Goal: Task Accomplishment & Management: Use online tool/utility

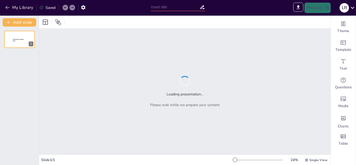
type input "Modelos de Rehabilitación: Respuestas Efectivas a las Necesidades de Personas c…"
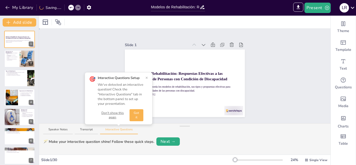
click at [89, 61] on div "Slide 1 Modelos de Rehabilitación: Respuestas Efectivas a las Necesidades de Pe…" at bounding box center [184, 76] width 291 height 95
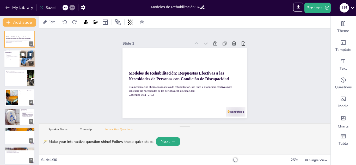
click at [14, 58] on p "La rehabilitación abarca más que la recuperación física." at bounding box center [12, 59] width 11 height 2
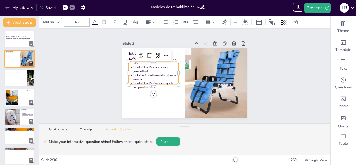
click at [158, 55] on div "Introducción a la Rehabilitación La rehabilitación mejora la calidad de vida. L…" at bounding box center [184, 83] width 125 height 70
click at [141, 67] on p "La rehabilitación es un proceso personalizado." at bounding box center [155, 69] width 45 height 8
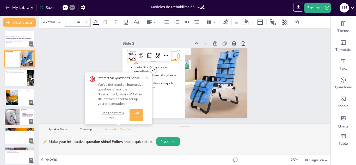
click at [171, 54] on p "Introducción a la Rehabilitación" at bounding box center [154, 56] width 50 height 12
type input "43"
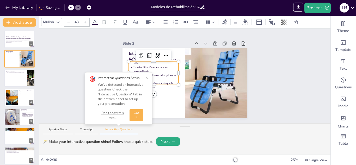
click at [154, 65] on p "La rehabilitación es un proceso personalizado." at bounding box center [155, 69] width 45 height 8
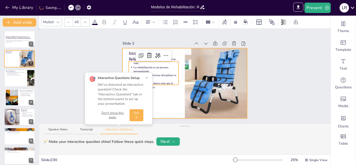
click at [122, 56] on div at bounding box center [184, 83] width 125 height 70
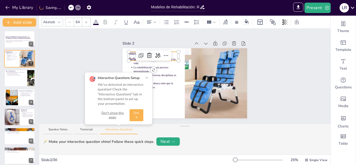
click at [162, 54] on div "Introducción a la Rehabilitación La rehabilitación mejora la calidad de vida. L…" at bounding box center [184, 83] width 125 height 70
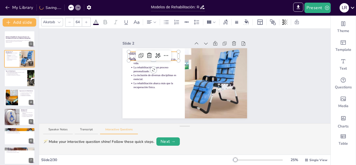
click at [130, 52] on p "Introducción a la Rehabilitación" at bounding box center [154, 56] width 50 height 12
click at [131, 56] on p "Introducción a la Rehabilitación" at bounding box center [154, 56] width 50 height 12
click at [164, 54] on icon at bounding box center [166, 55] width 6 height 6
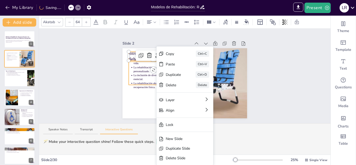
type input "43"
click at [143, 80] on div "Slide 1 Modelos de Rehabilitación: Respuestas Efectivas a las Necesidades de Pe…" at bounding box center [184, 76] width 291 height 95
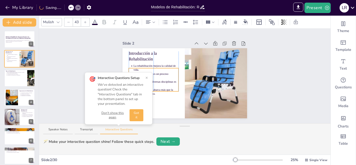
drag, startPoint x: 166, startPoint y: 70, endPoint x: 165, endPoint y: 77, distance: 6.8
click at [165, 77] on p "La rehabilitación es un proceso personalizado." at bounding box center [155, 76] width 45 height 8
click at [161, 40] on div "Slide 2" at bounding box center [184, 43] width 125 height 7
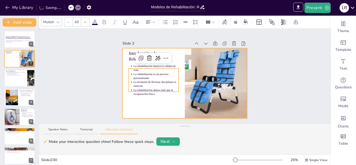
click at [159, 102] on div at bounding box center [184, 83] width 125 height 70
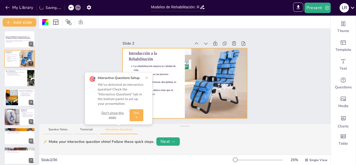
click at [138, 119] on button "Got it" at bounding box center [136, 115] width 14 height 12
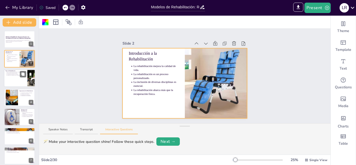
click at [15, 75] on p "La integración de diferentes tipos es beneficiosa." at bounding box center [16, 75] width 19 height 1
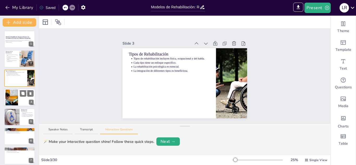
click at [12, 99] on div at bounding box center [11, 98] width 21 height 16
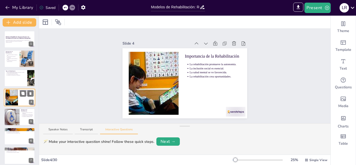
scroll to position [2, 0]
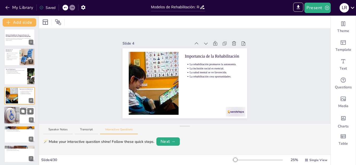
click at [10, 119] on div at bounding box center [11, 115] width 27 height 18
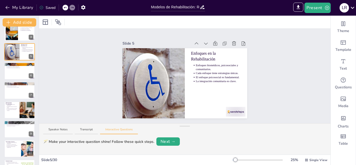
scroll to position [64, 0]
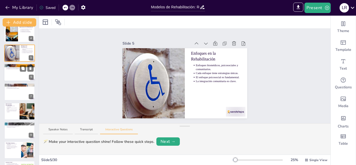
click at [14, 73] on div at bounding box center [19, 73] width 31 height 18
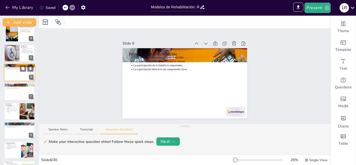
scroll to position [41, 0]
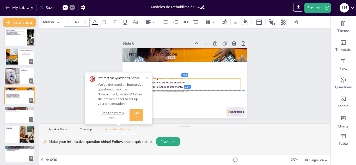
drag, startPoint x: 151, startPoint y: 57, endPoint x: 152, endPoint y: 79, distance: 22.9
click at [152, 79] on div "Slide 1 Modelos de Rehabilitación: Respuestas Efectivas a las Necesidades de Pe…" at bounding box center [184, 76] width 291 height 95
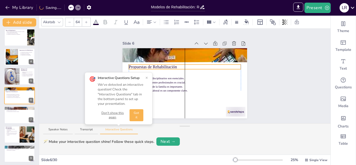
drag, startPoint x: 142, startPoint y: 53, endPoint x: 143, endPoint y: 65, distance: 12.8
click at [143, 65] on p "Propuestas de Rehabilitación" at bounding box center [185, 67] width 112 height 6
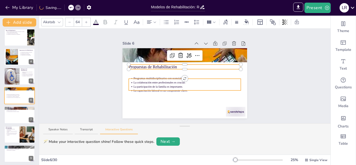
type input "43"
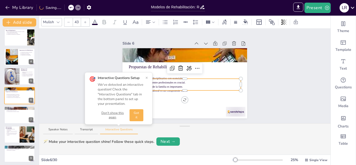
click at [146, 78] on div "Slide 1 Modelos de Rehabilitación: Respuestas Efectivas a las Necesidades de Pe…" at bounding box center [184, 76] width 291 height 95
click at [183, 100] on div "Propuestas de Rehabilitación Programas multidisciplinarios son esenciales. La c…" at bounding box center [184, 83] width 125 height 70
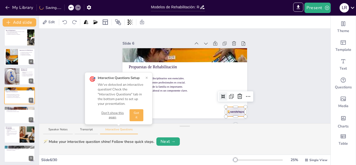
click at [234, 114] on div "Propuestas de Rehabilitación Programas multidisciplinarios son esenciales. La c…" at bounding box center [184, 83] width 125 height 70
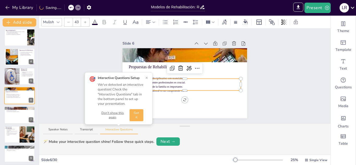
click at [212, 85] on p "La participación de la familia es importante." at bounding box center [186, 87] width 107 height 4
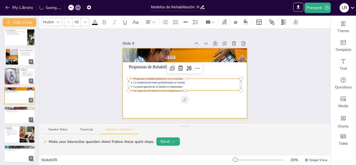
click at [122, 73] on div at bounding box center [184, 83] width 125 height 70
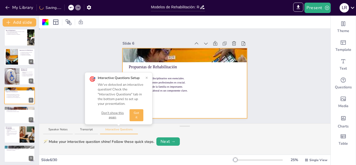
click at [85, 59] on div "Slide 1 Modelos de Rehabilitación: Respuestas Efectivas a las Necesidades de Pe…" at bounding box center [184, 76] width 291 height 95
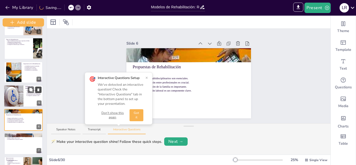
drag, startPoint x: 38, startPoint y: 65, endPoint x: 37, endPoint y: 87, distance: 22.7
click at [37, 87] on div "Add slide Modelos de Rehabilitación: Respuestas Efectivas a las Necesidades de …" at bounding box center [23, 90] width 47 height 149
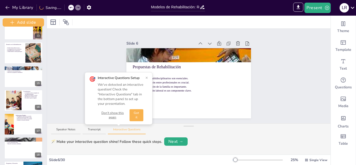
scroll to position [311, 0]
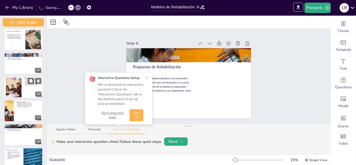
click at [22, 86] on div at bounding box center [23, 87] width 39 height 22
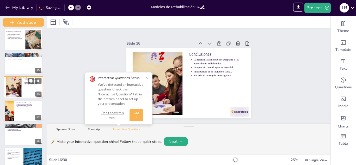
scroll to position [302, 0]
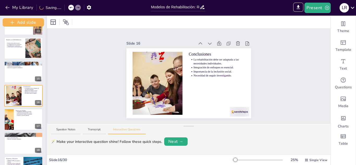
click at [46, 100] on div at bounding box center [47, 90] width 2 height 149
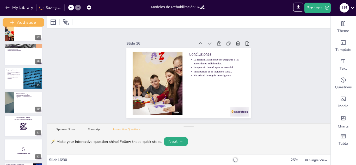
scroll to position [394, 0]
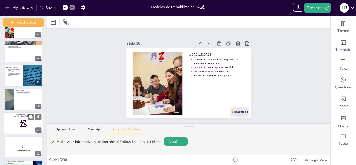
click at [23, 126] on rect at bounding box center [23, 123] width 7 height 7
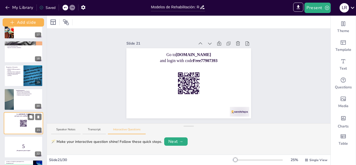
scroll to position [421, 0]
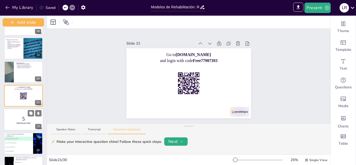
click at [23, 123] on strong "¡Prepárense para el quiz!" at bounding box center [23, 123] width 14 height 2
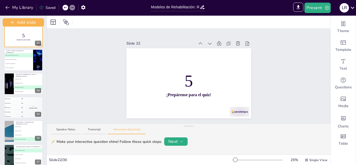
scroll to position [506, 0]
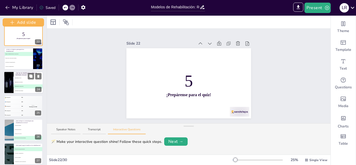
click at [28, 82] on span "B Rehabilitación del habla." at bounding box center [28, 81] width 29 height 1
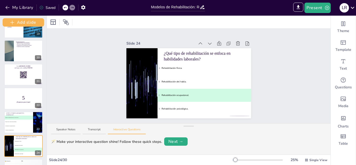
scroll to position [441, 0]
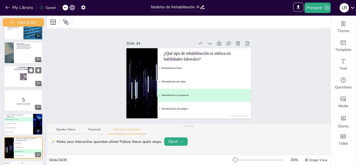
click at [32, 74] on div at bounding box center [23, 76] width 39 height 22
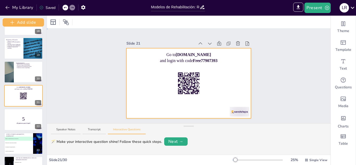
click at [163, 78] on div at bounding box center [188, 83] width 125 height 70
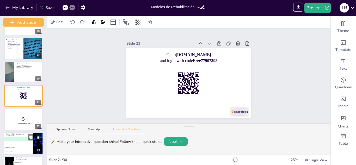
click at [18, 148] on li "C Incrementar la estigmatización." at bounding box center [18, 147] width 29 height 4
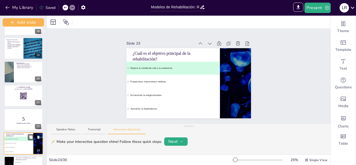
scroll to position [469, 0]
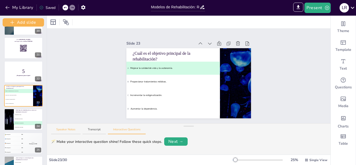
click at [65, 127] on button "Speaker Notes" at bounding box center [65, 130] width 29 height 7
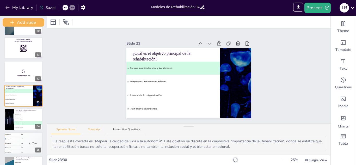
click at [93, 132] on button "Transcript" at bounding box center [94, 130] width 23 height 7
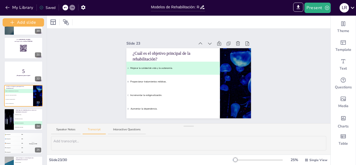
click at [72, 126] on div "Speaker Notes Transcript Interactive Questions" at bounding box center [188, 129] width 283 height 13
click at [68, 127] on div "Speaker Notes Transcript Interactive Questions" at bounding box center [188, 129] width 283 height 13
click at [64, 129] on button "Speaker Notes" at bounding box center [65, 130] width 29 height 7
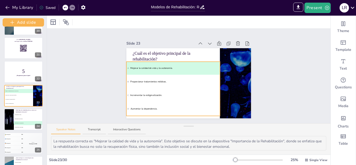
click at [141, 80] on span "B Proporcionar tratamientos médicos." at bounding box center [172, 81] width 91 height 3
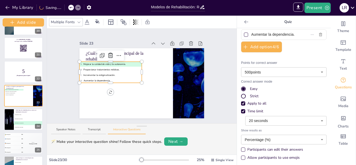
scroll to position [55, 0]
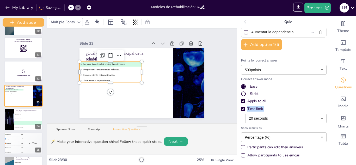
drag, startPoint x: 321, startPoint y: 113, endPoint x: 319, endPoint y: 101, distance: 12.4
click at [319, 101] on div "Play a quiz with your audience and show the winner. Mejorar la calidad de vida …" at bounding box center [284, 96] width 94 height 137
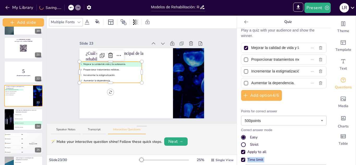
scroll to position [0, 0]
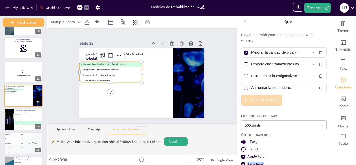
click at [270, 99] on button "Add option 4 / 6" at bounding box center [261, 100] width 41 height 11
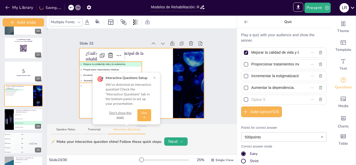
click at [152, 70] on div at bounding box center [141, 83] width 125 height 70
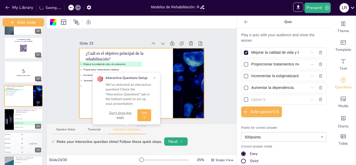
click at [145, 115] on button "Got it" at bounding box center [144, 115] width 14 height 12
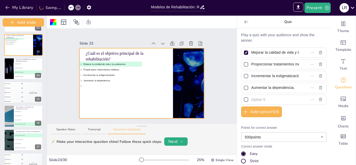
scroll to position [524, 0]
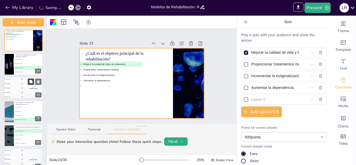
click at [28, 84] on button at bounding box center [31, 81] width 6 height 6
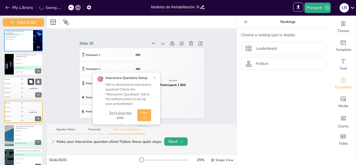
scroll to position [540, 0]
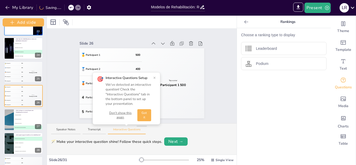
click at [142, 114] on button "Got it" at bounding box center [144, 115] width 14 height 12
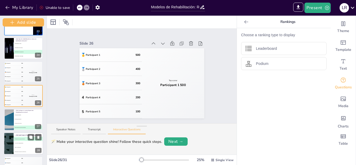
click at [23, 140] on li "A Proporcionar apoyo emocional." at bounding box center [28, 139] width 29 height 4
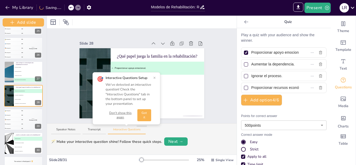
scroll to position [605, 0]
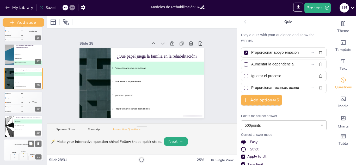
click at [14, 145] on h4 "The winner is Participant 1 🏆" at bounding box center [23, 144] width 39 height 2
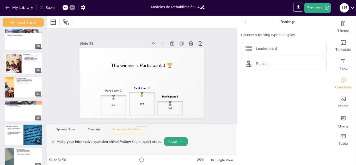
scroll to position [333, 0]
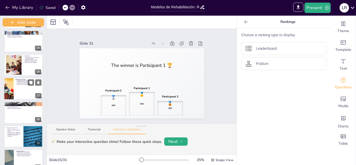
click at [22, 88] on div at bounding box center [23, 89] width 39 height 22
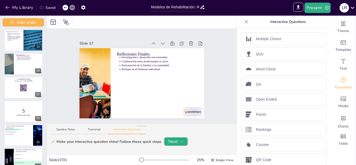
scroll to position [428, 0]
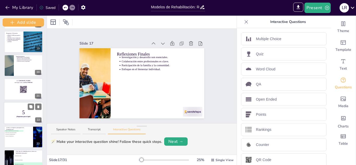
click at [26, 115] on p "5" at bounding box center [23, 112] width 35 height 7
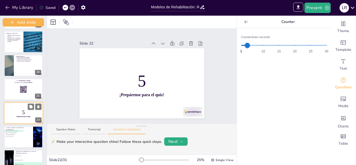
scroll to position [445, 0]
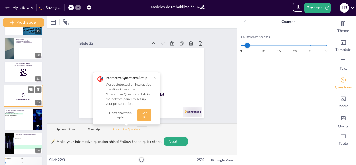
click at [143, 115] on button "Got it" at bounding box center [144, 115] width 14 height 12
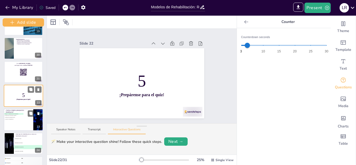
click at [23, 122] on div at bounding box center [23, 120] width 39 height 22
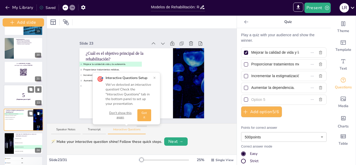
scroll to position [469, 0]
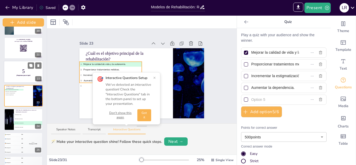
click at [83, 69] on span "B Proporcionar tratamientos médicos." at bounding box center [111, 69] width 60 height 3
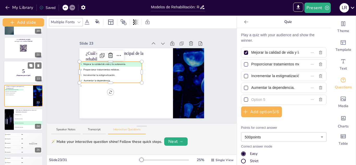
click at [83, 68] on span "B Proporcionar tratamientos médicos." at bounding box center [111, 69] width 60 height 3
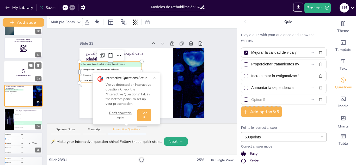
click at [96, 97] on div "🎯 Interactive Questions Setup We've detected an interactive question! Check the…" at bounding box center [126, 98] width 68 height 52
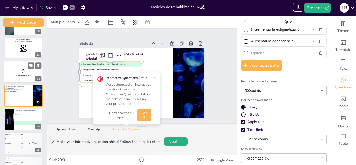
scroll to position [0, 0]
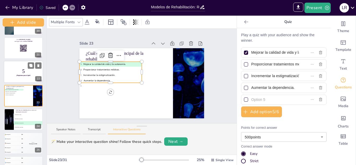
click at [244, 20] on icon at bounding box center [246, 21] width 5 height 5
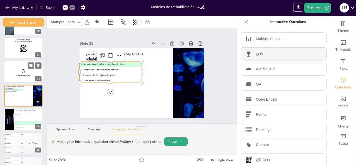
click at [263, 53] on div "Quiz" at bounding box center [283, 53] width 85 height 13
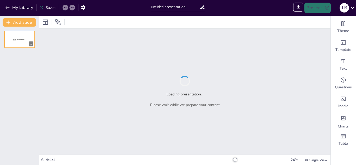
type input "Sendsteps presentation"
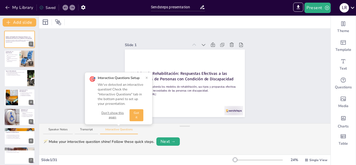
click at [140, 114] on button "Got it" at bounding box center [136, 115] width 14 height 12
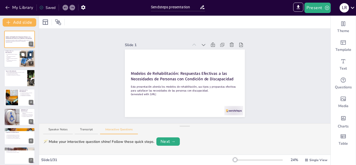
click at [15, 58] on p "La inclusión de diversas disciplinas es esencial." at bounding box center [12, 59] width 11 height 2
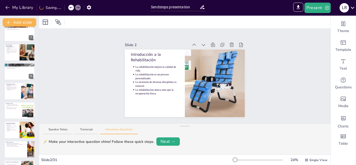
scroll to position [135, 0]
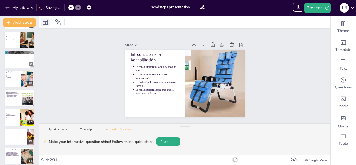
click at [46, 23] on icon at bounding box center [45, 22] width 6 height 6
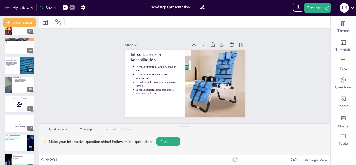
scroll to position [320, 0]
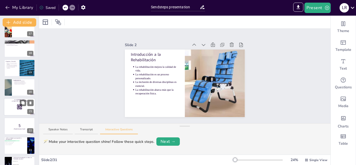
click at [10, 107] on div at bounding box center [19, 107] width 31 height 18
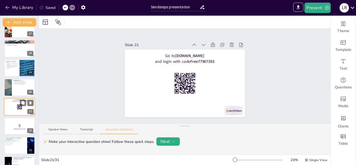
scroll to position [331, 0]
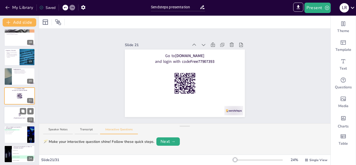
click at [14, 113] on p "5" at bounding box center [19, 115] width 28 height 6
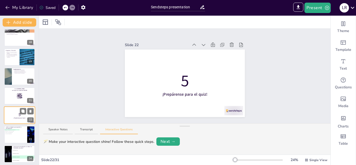
scroll to position [351, 0]
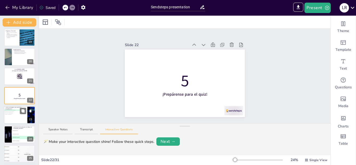
click at [14, 118] on div at bounding box center [19, 115] width 31 height 18
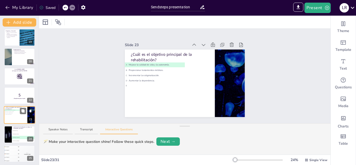
scroll to position [370, 0]
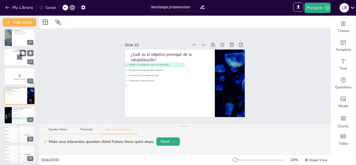
click at [18, 57] on rect at bounding box center [20, 57] width 6 height 6
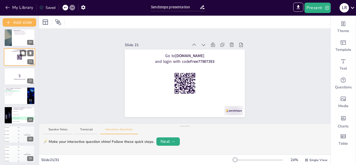
scroll to position [331, 0]
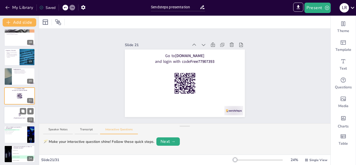
click at [20, 115] on span "5" at bounding box center [19, 115] width 2 height 6
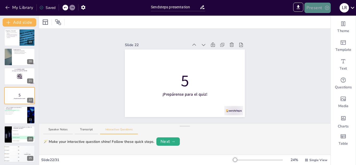
click at [327, 12] on button "Present" at bounding box center [317, 8] width 26 height 10
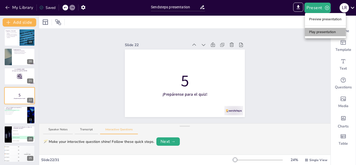
click at [318, 36] on li "Play presentation" at bounding box center [325, 32] width 41 height 8
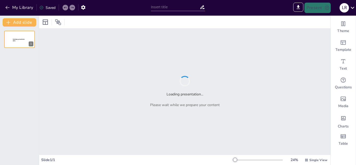
type input "Sendsteps presentation"
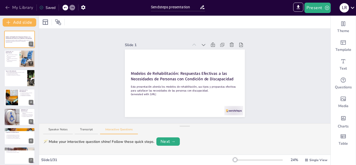
click at [20, 7] on button "My Library" at bounding box center [20, 7] width 32 height 8
